Goal: Task Accomplishment & Management: Complete application form

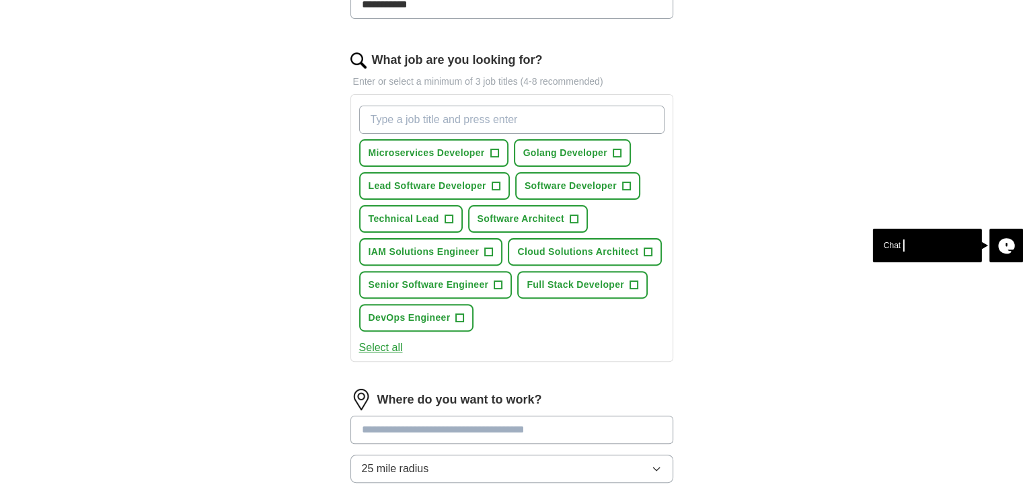
scroll to position [404, 0]
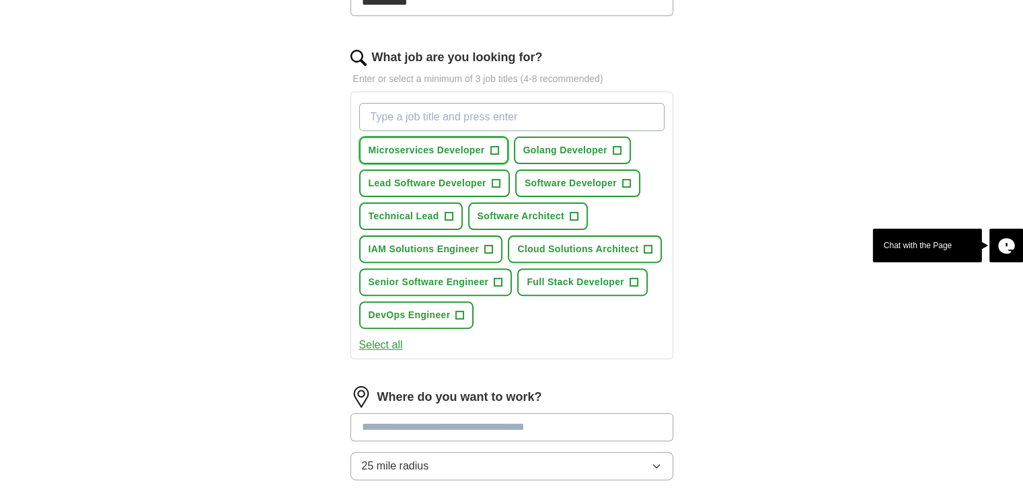
click at [491, 147] on span "+" at bounding box center [494, 150] width 8 height 11
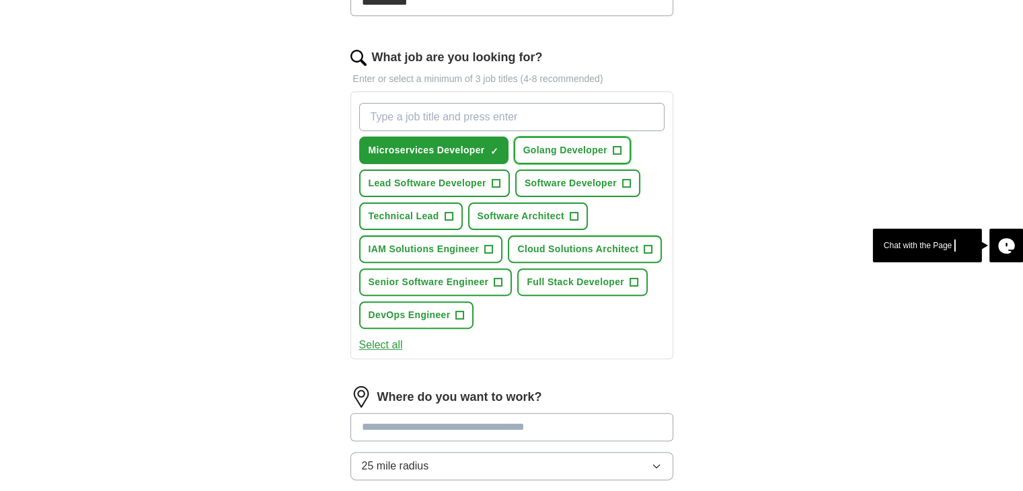
click at [569, 155] on span "Golang Developer" at bounding box center [565, 150] width 84 height 14
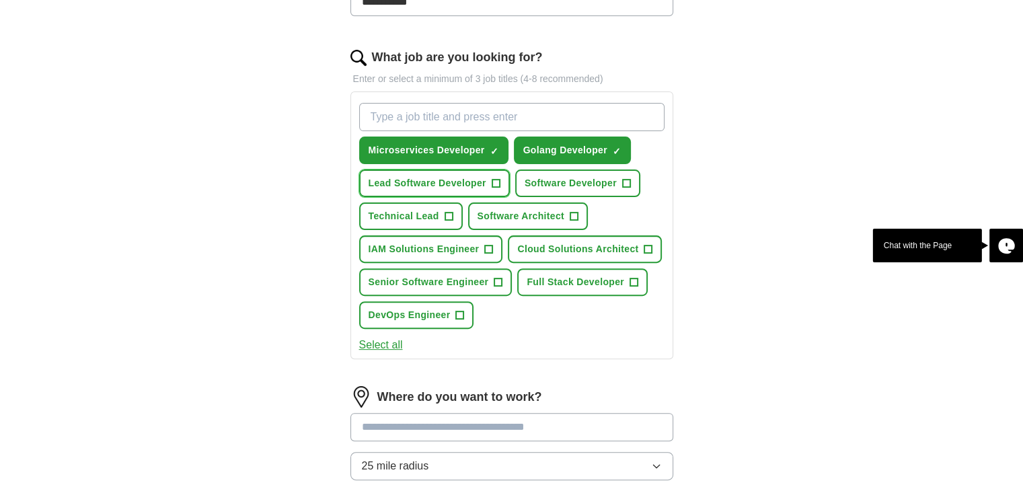
click at [447, 185] on span "Lead Software Developer" at bounding box center [428, 183] width 118 height 14
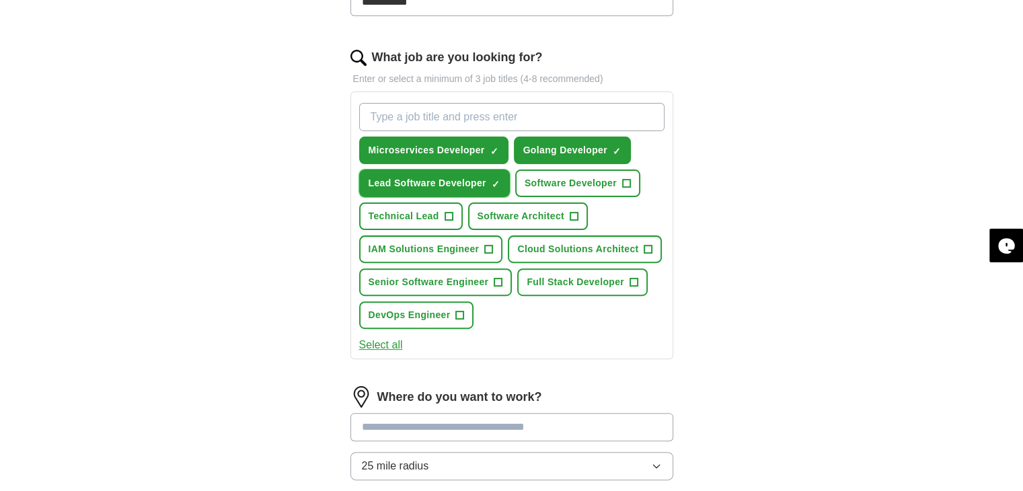
click at [476, 189] on button "Lead Software Developer ✓ ×" at bounding box center [434, 183] width 151 height 28
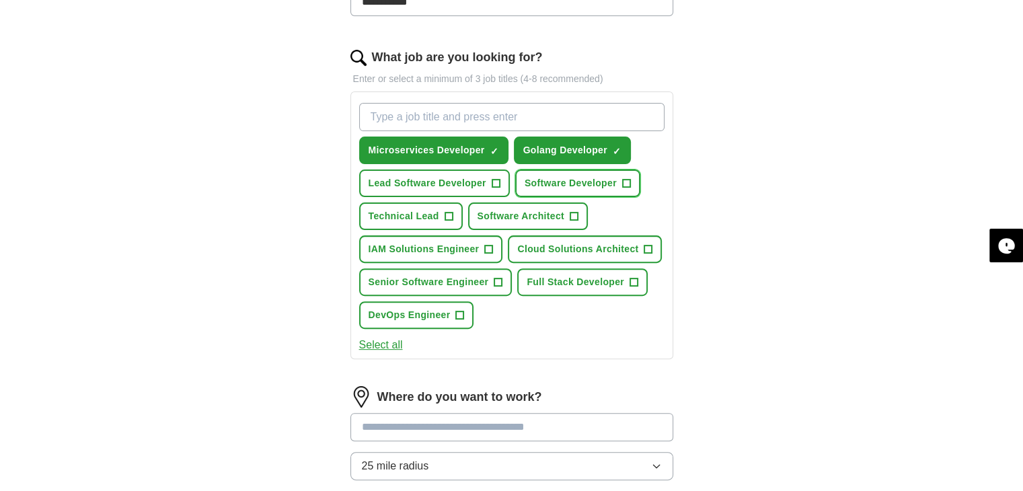
click at [562, 184] on span "Software Developer" at bounding box center [571, 183] width 92 height 14
click at [601, 280] on span "Full Stack Developer" at bounding box center [576, 282] width 98 height 14
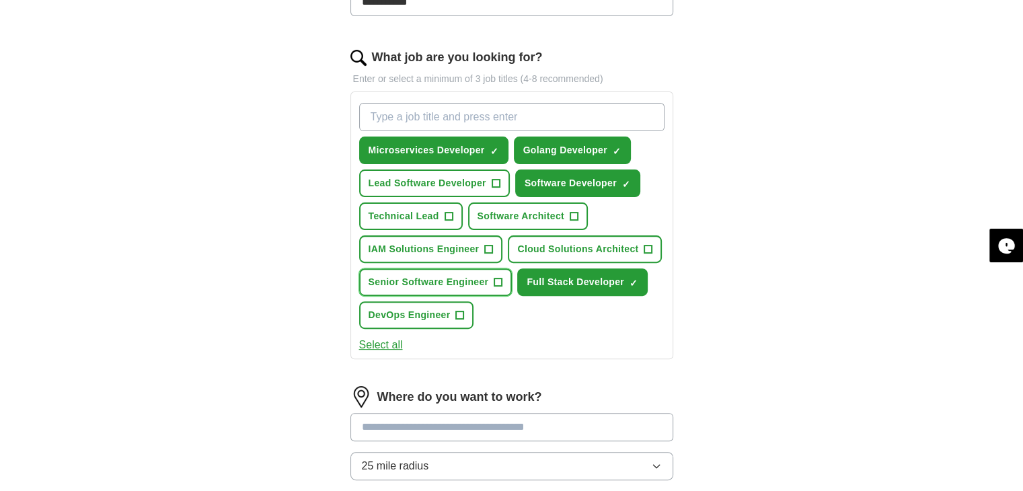
click at [400, 283] on span "Senior Software Engineer" at bounding box center [429, 282] width 120 height 14
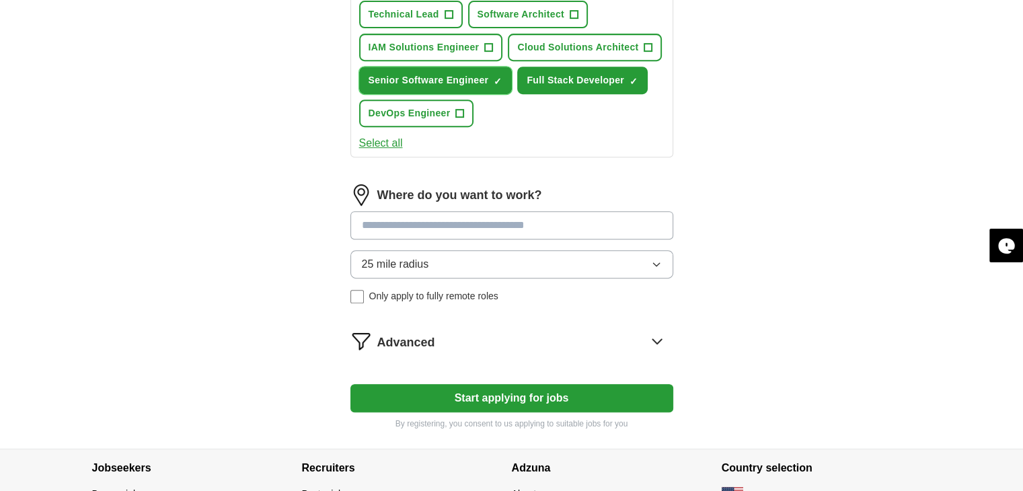
scroll to position [693, 0]
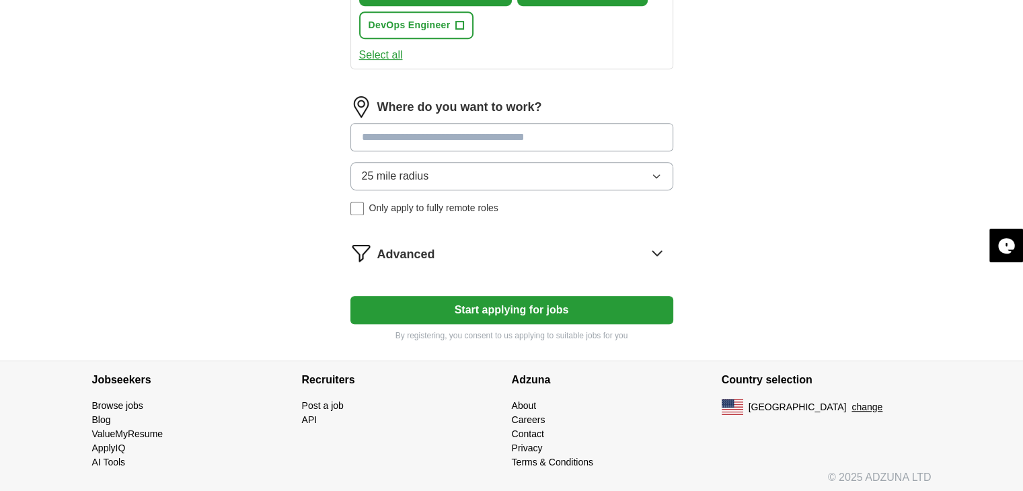
click at [490, 304] on button "Start applying for jobs" at bounding box center [511, 310] width 323 height 28
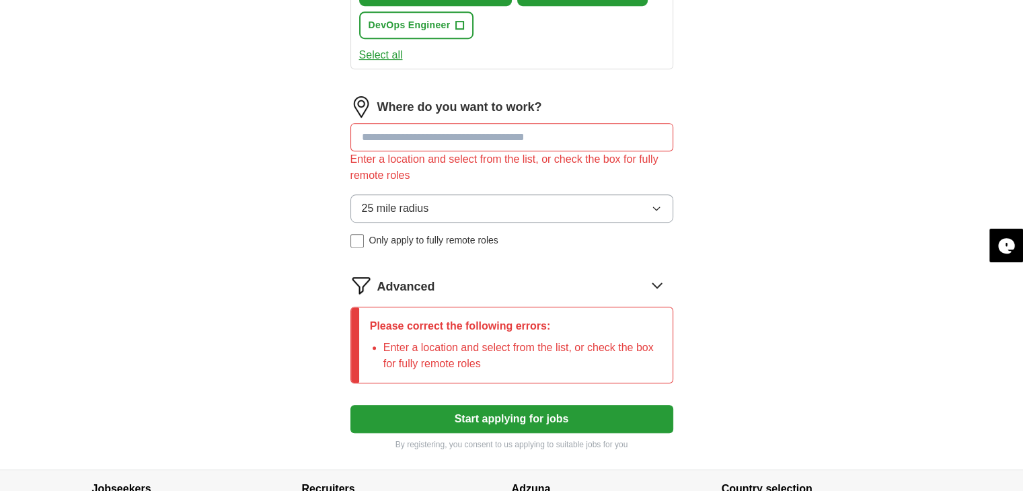
click at [461, 151] on div "Enter a location and select from the list, or check the box for fully remote ro…" at bounding box center [511, 167] width 323 height 32
click at [461, 131] on input at bounding box center [511, 137] width 323 height 28
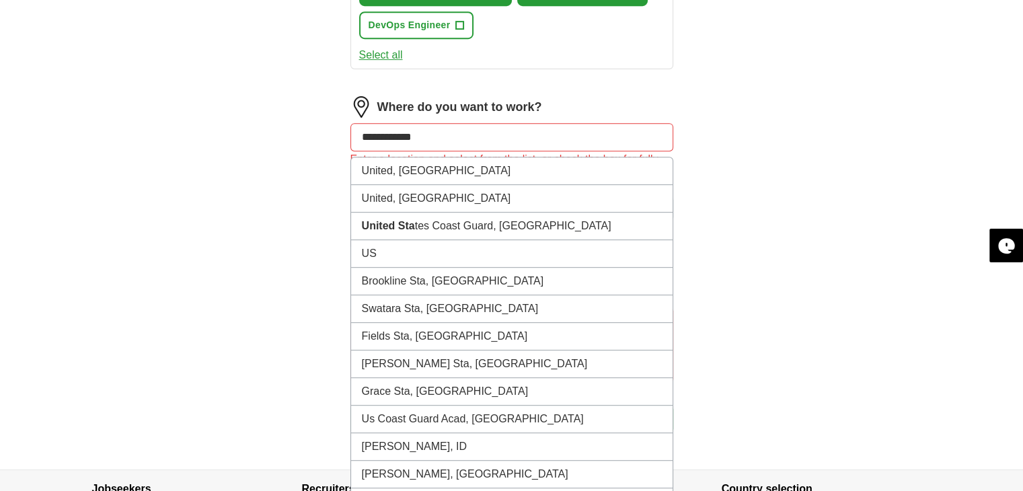
type input "**********"
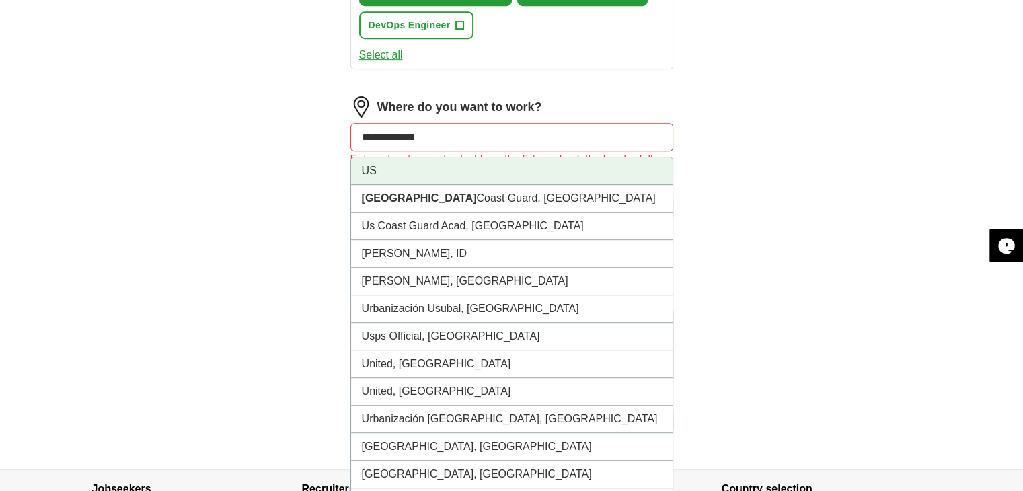
click at [436, 159] on li "US" at bounding box center [511, 171] width 321 height 28
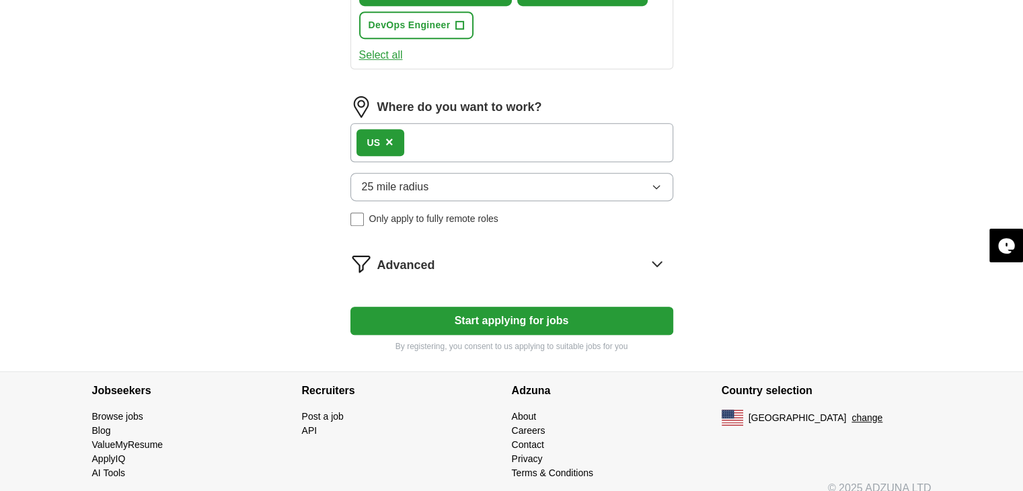
click at [570, 182] on button "25 mile radius" at bounding box center [511, 187] width 323 height 28
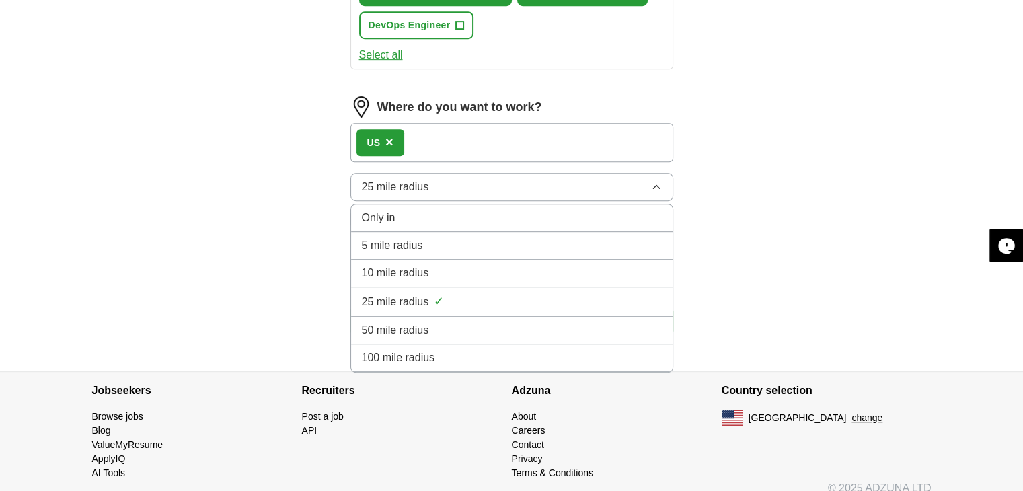
click at [480, 213] on div "Only in" at bounding box center [512, 218] width 300 height 16
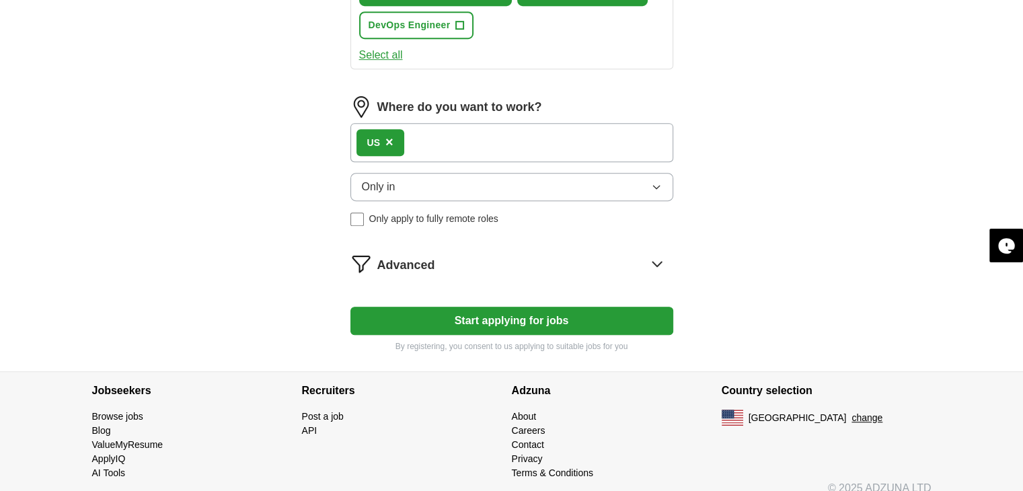
click at [434, 307] on button "Start applying for jobs" at bounding box center [511, 321] width 323 height 28
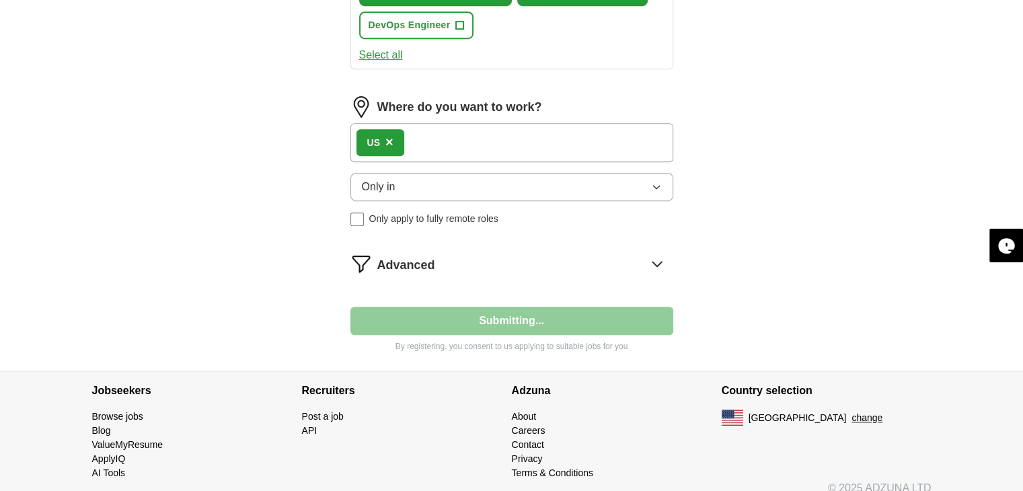
select select "**"
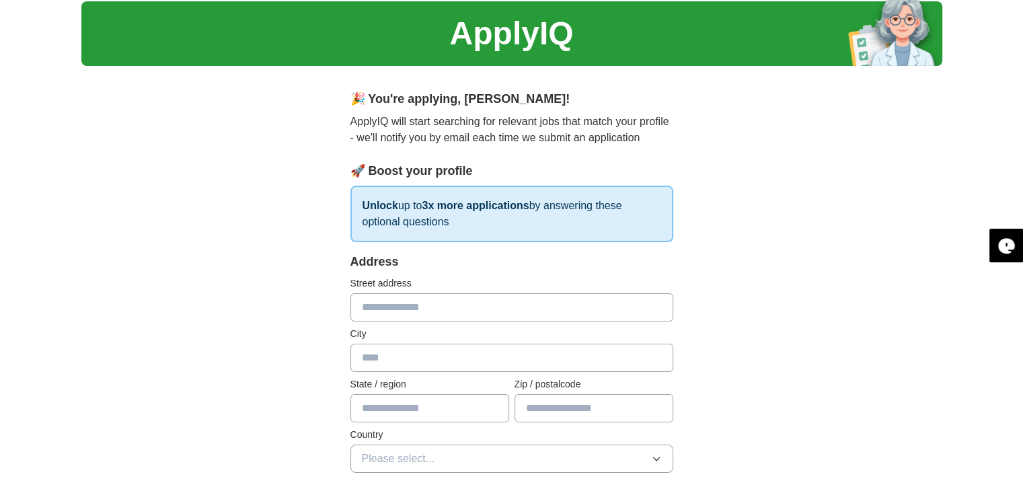
scroll to position [0, 0]
